Goal: Navigation & Orientation: Find specific page/section

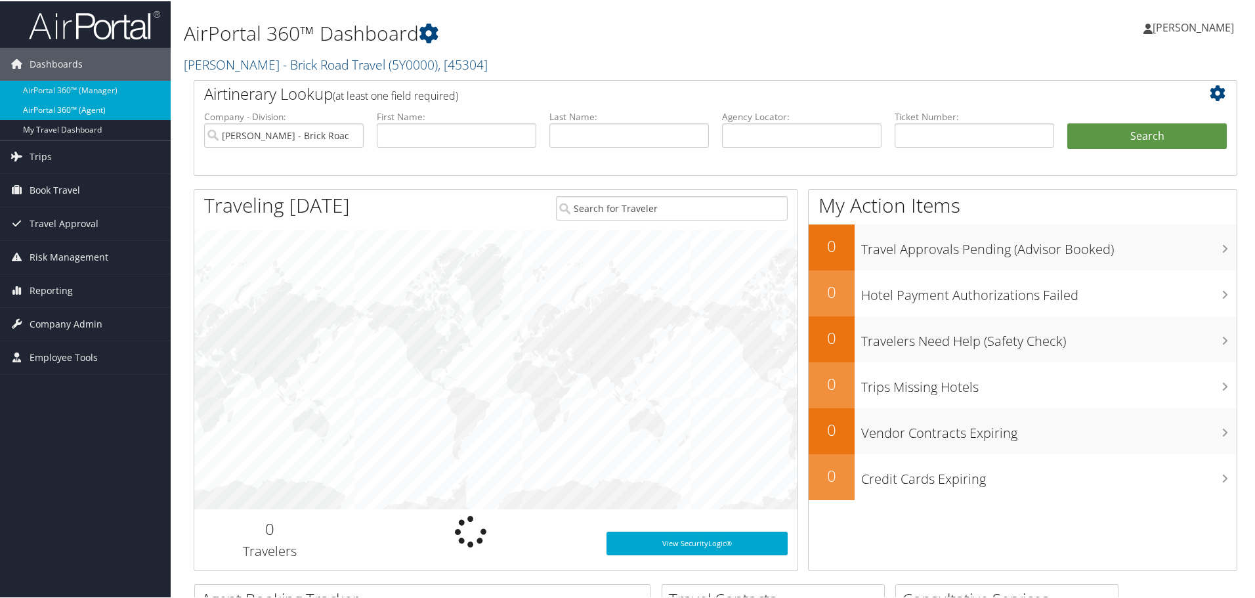
click at [52, 110] on link "AirPortal 360™ (Agent)" at bounding box center [85, 109] width 171 height 20
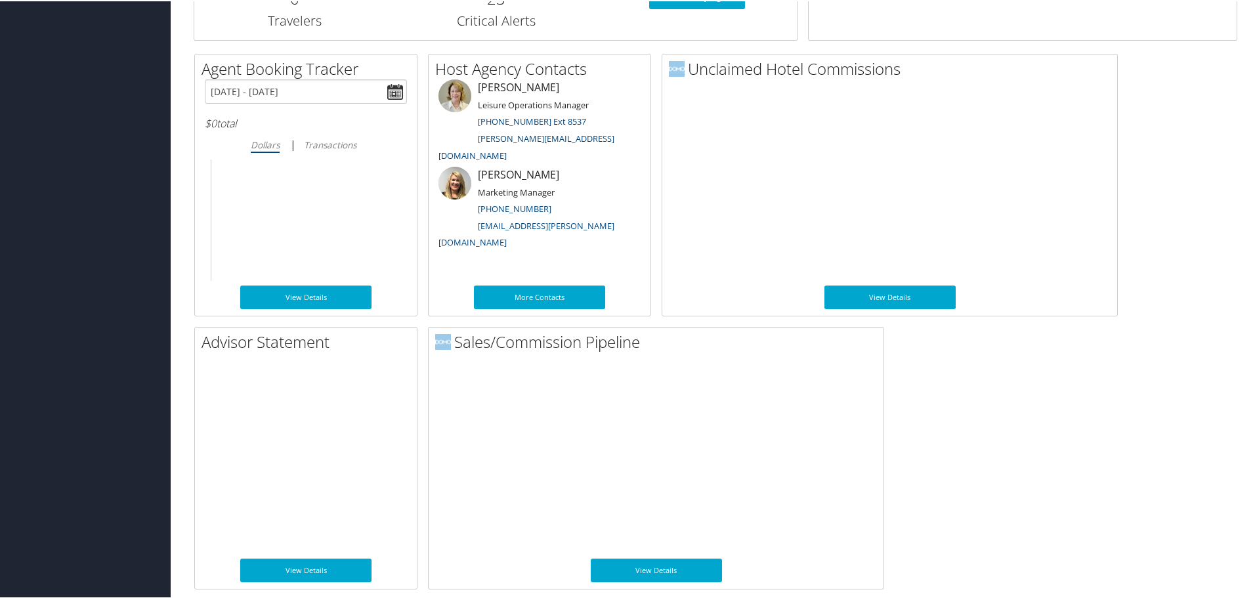
scroll to position [461, 0]
